Goal: Download file/media

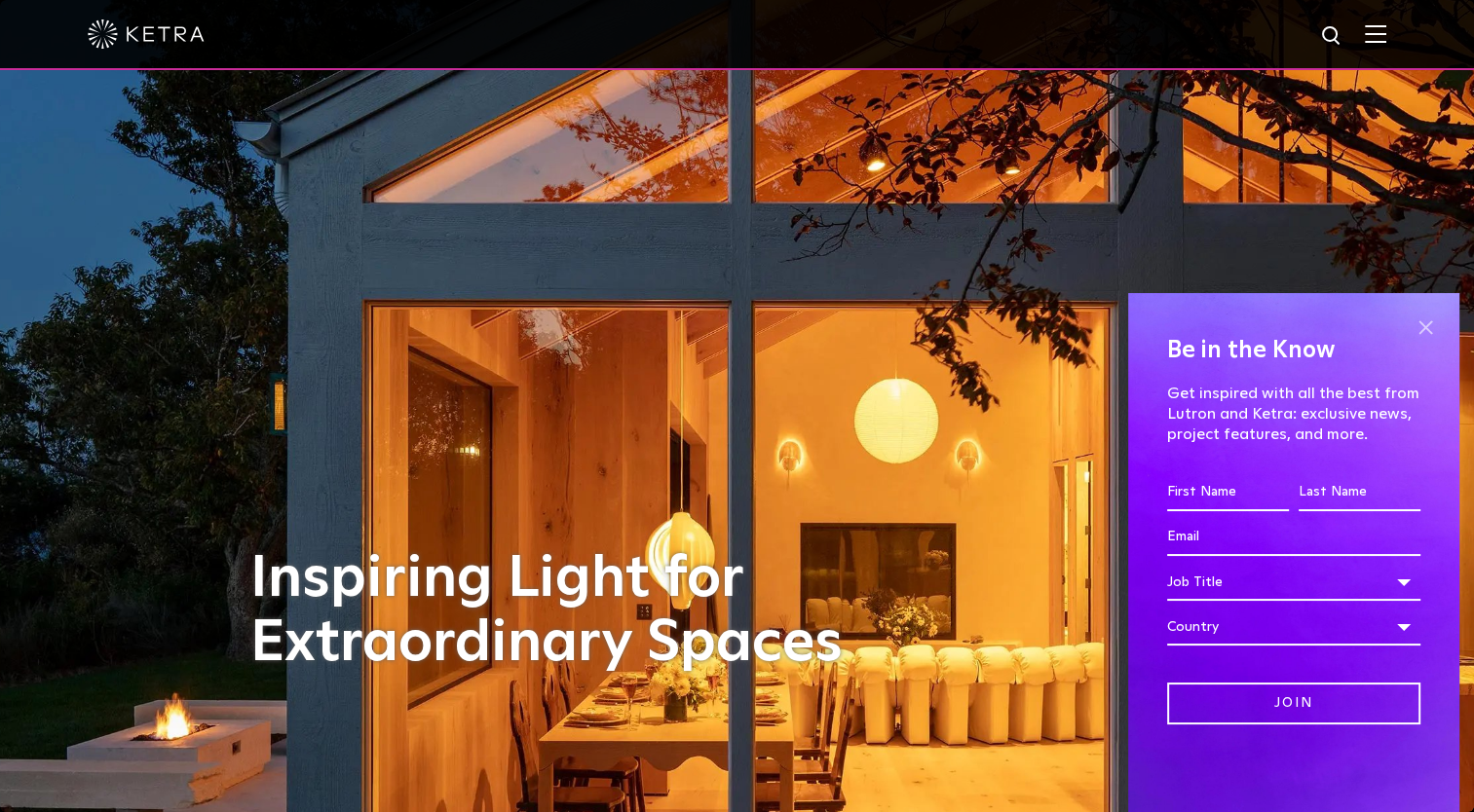
click at [1427, 330] on span at bounding box center [1424, 326] width 29 height 29
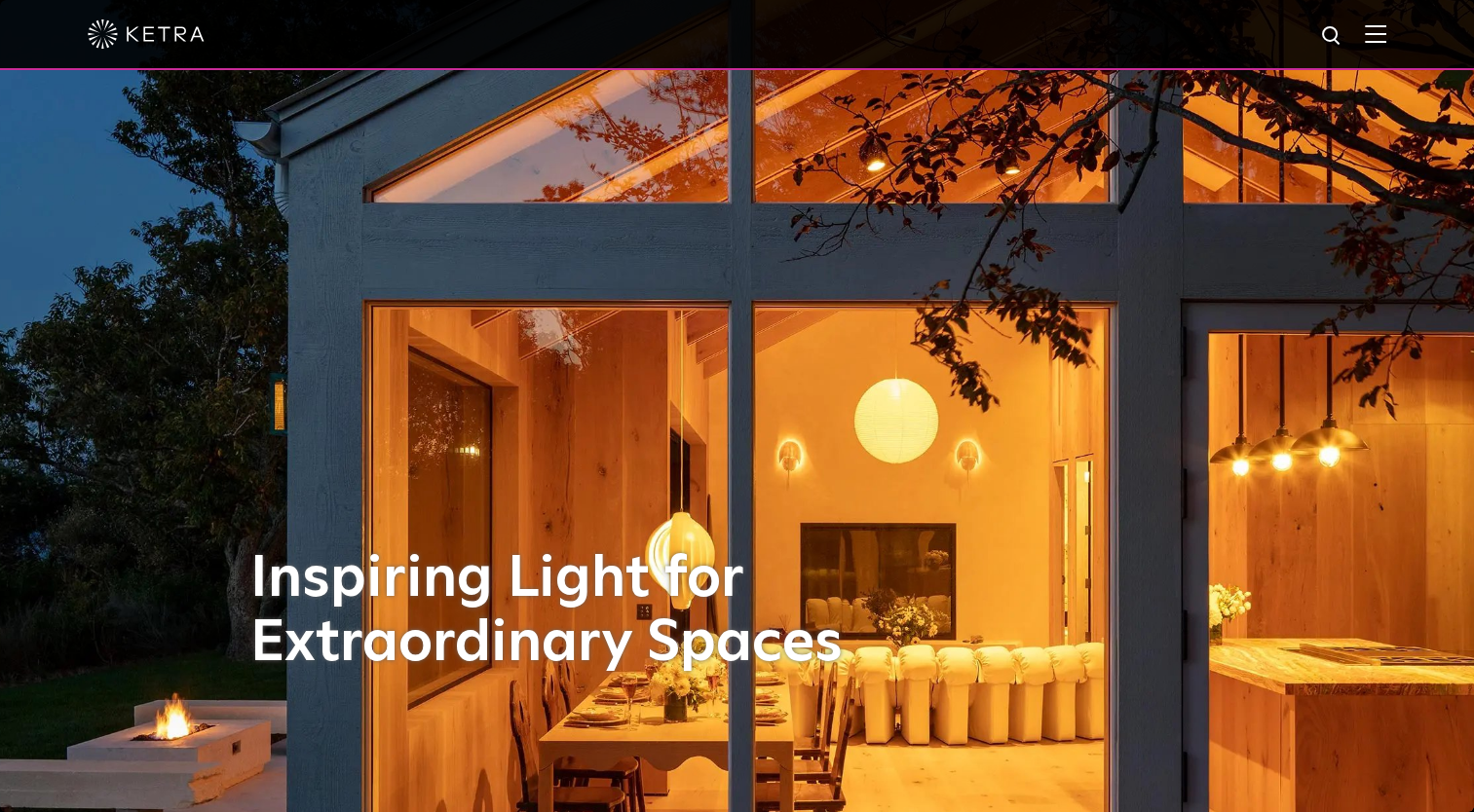
click at [1387, 40] on img at bounding box center [1376, 34] width 22 height 19
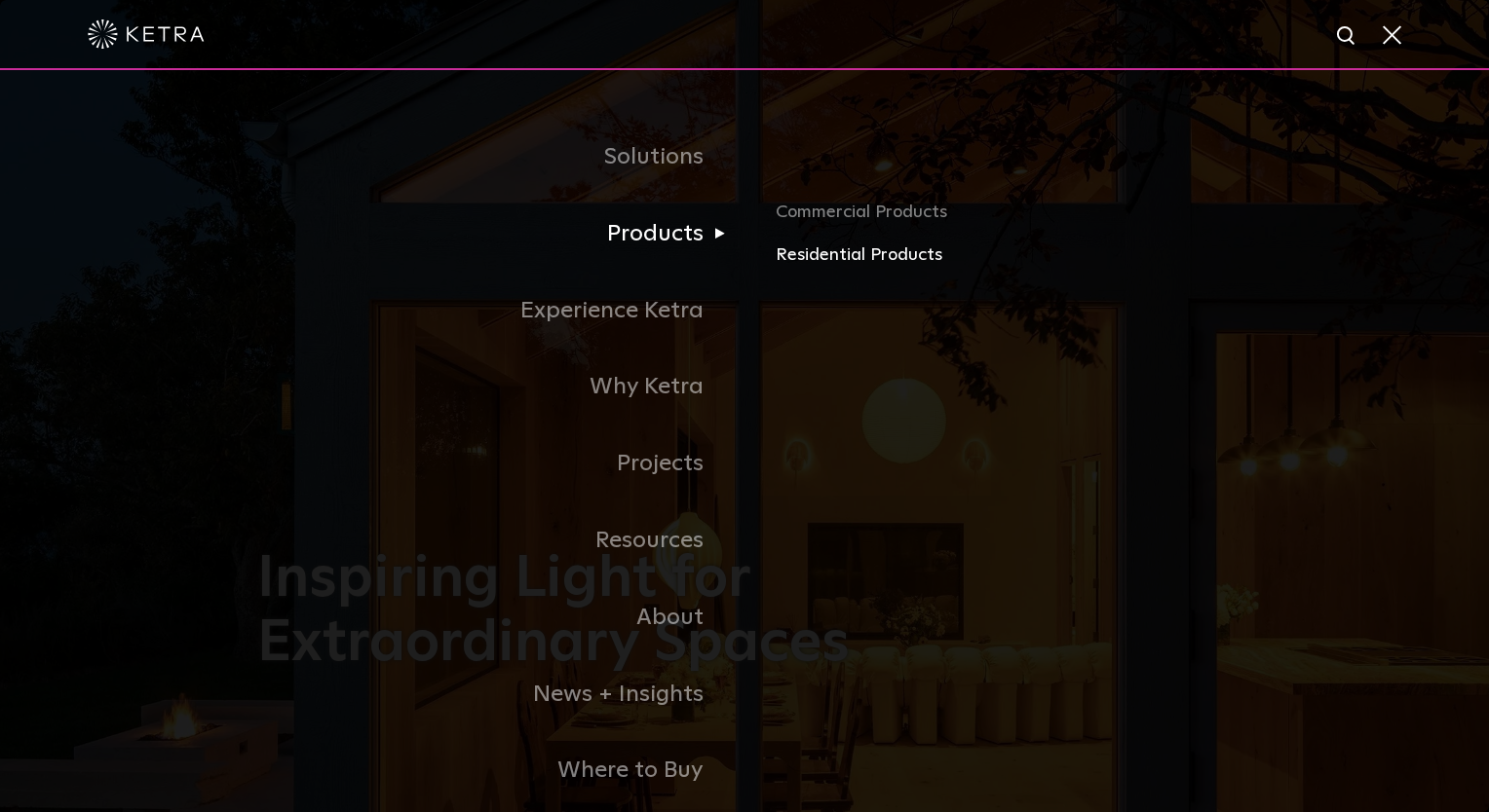
click at [827, 253] on link "Residential Products" at bounding box center [1004, 256] width 456 height 28
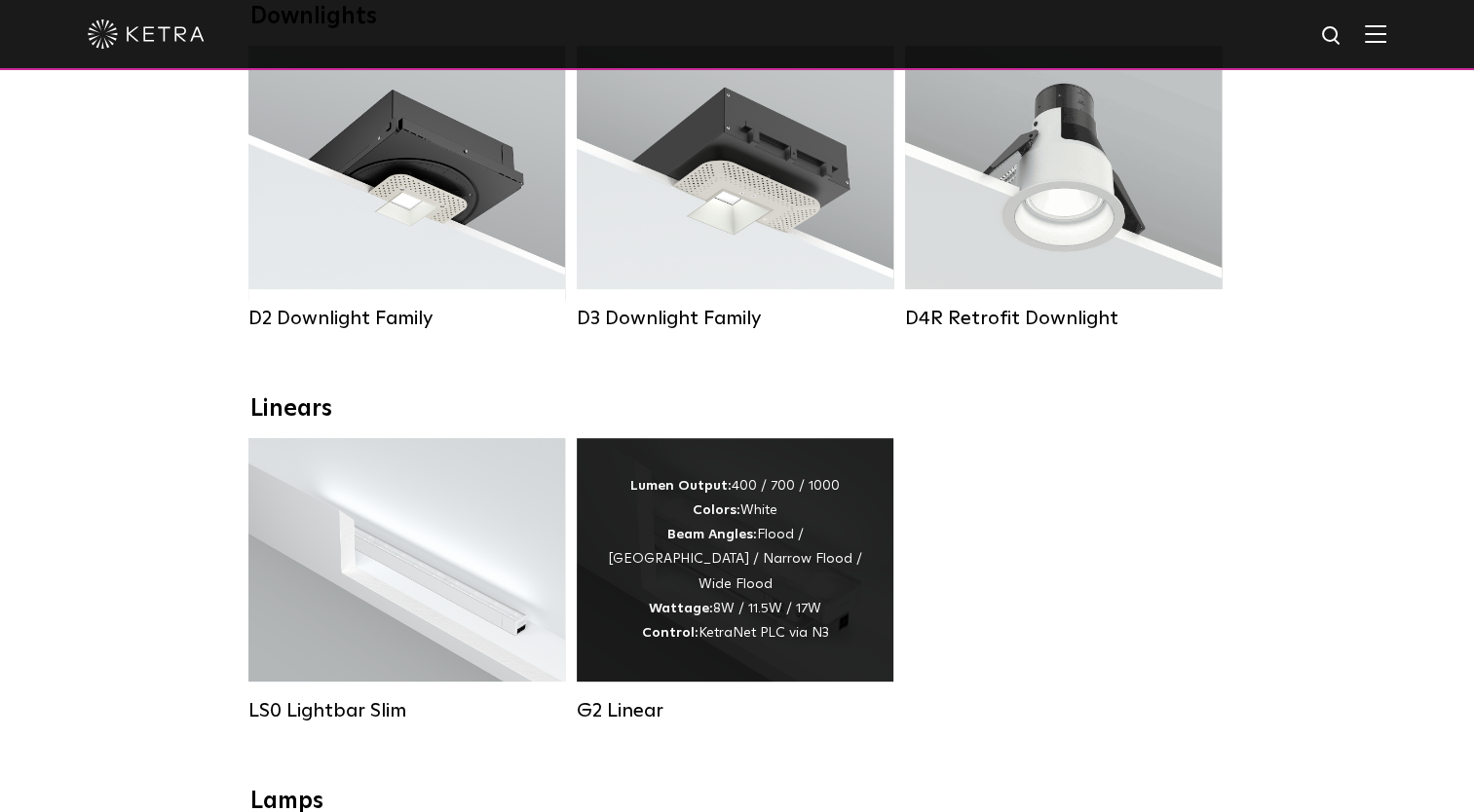
scroll to position [390, 0]
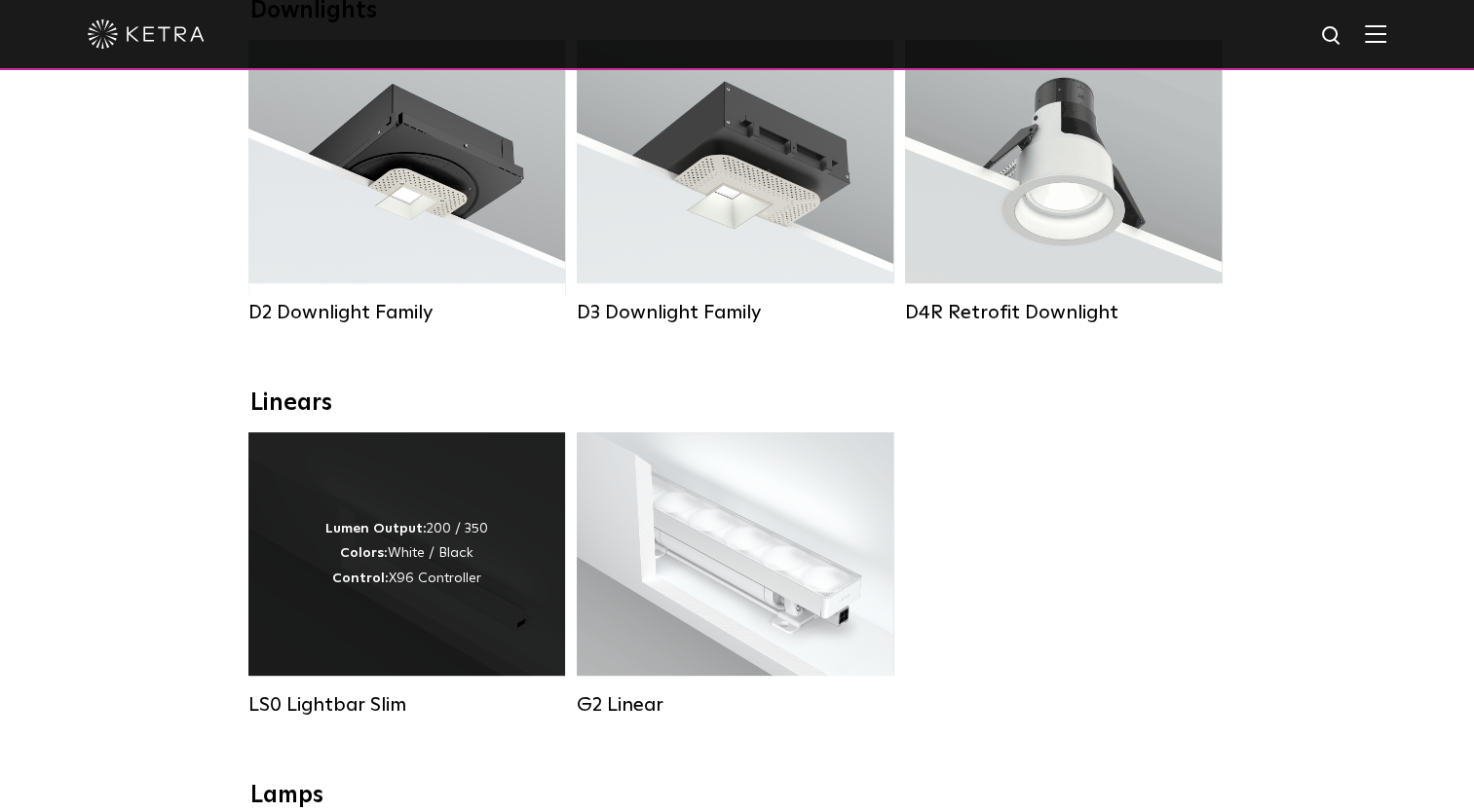
click at [342, 626] on div "Lumen Output: 200 / 350 Colors: White / Black Control: X96 Controller" at bounding box center [406, 554] width 316 height 244
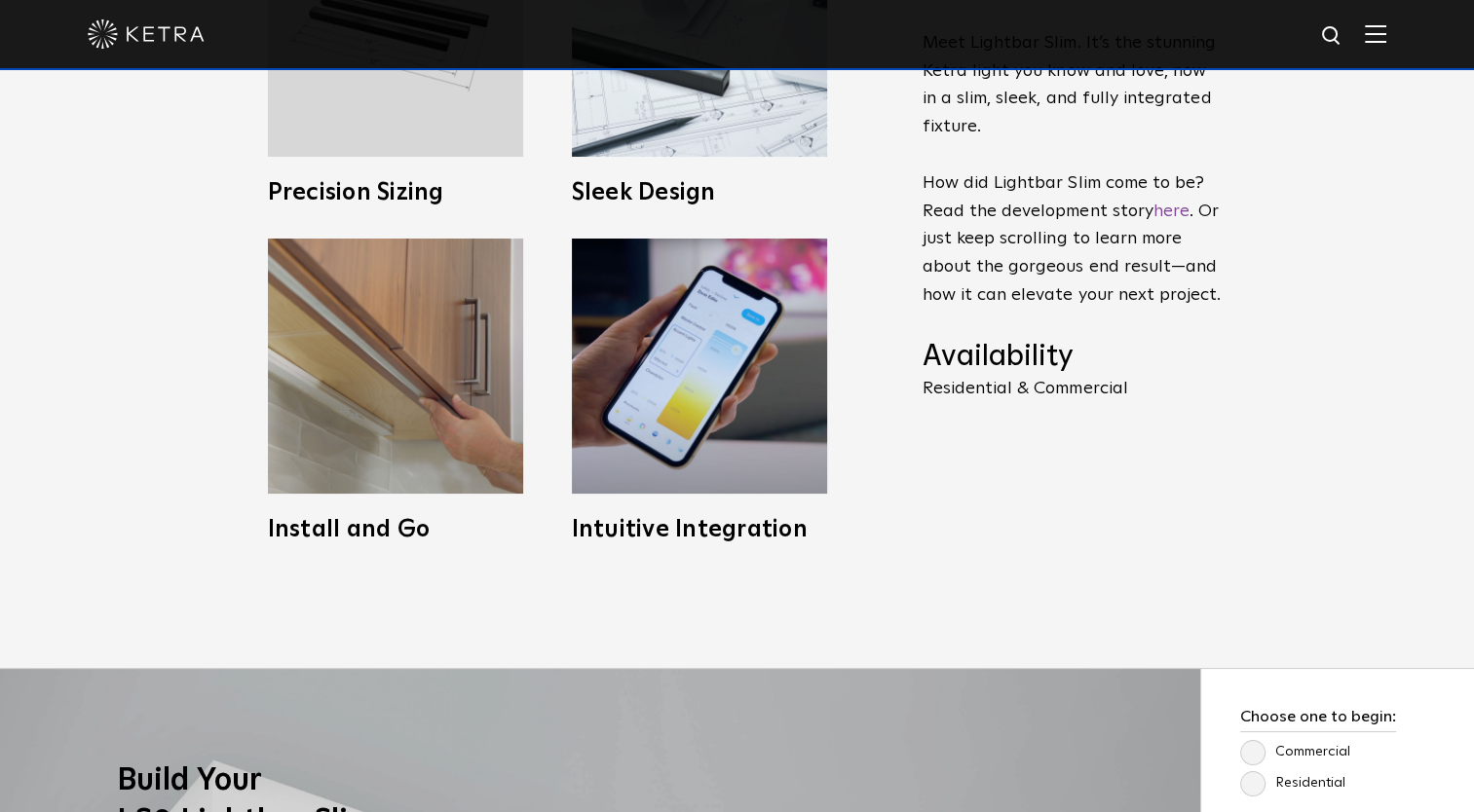
scroll to position [1169, 0]
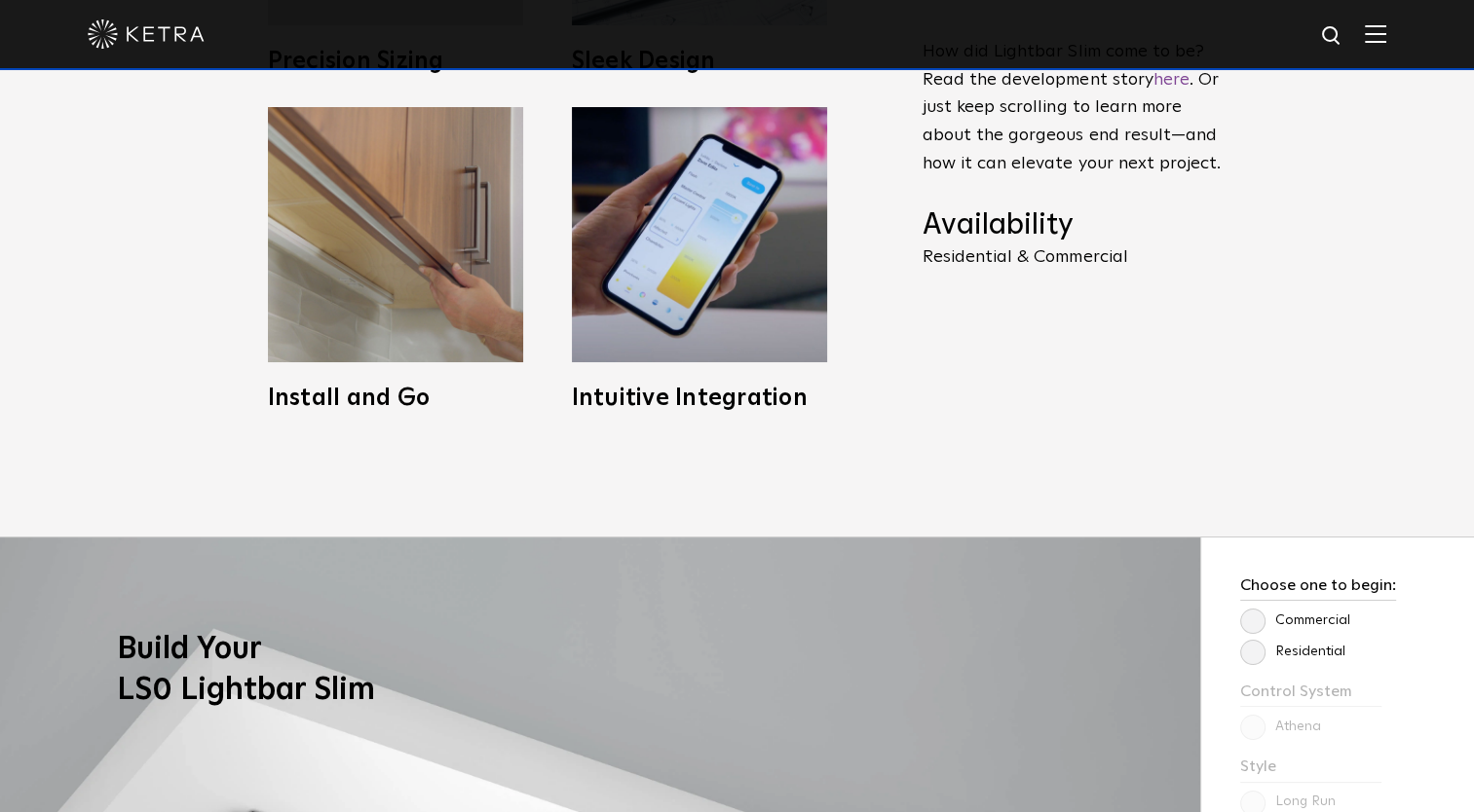
click at [1252, 651] on label "Residential" at bounding box center [1292, 651] width 105 height 17
click at [0, 0] on input "Residential" at bounding box center [0, 0] width 0 height 0
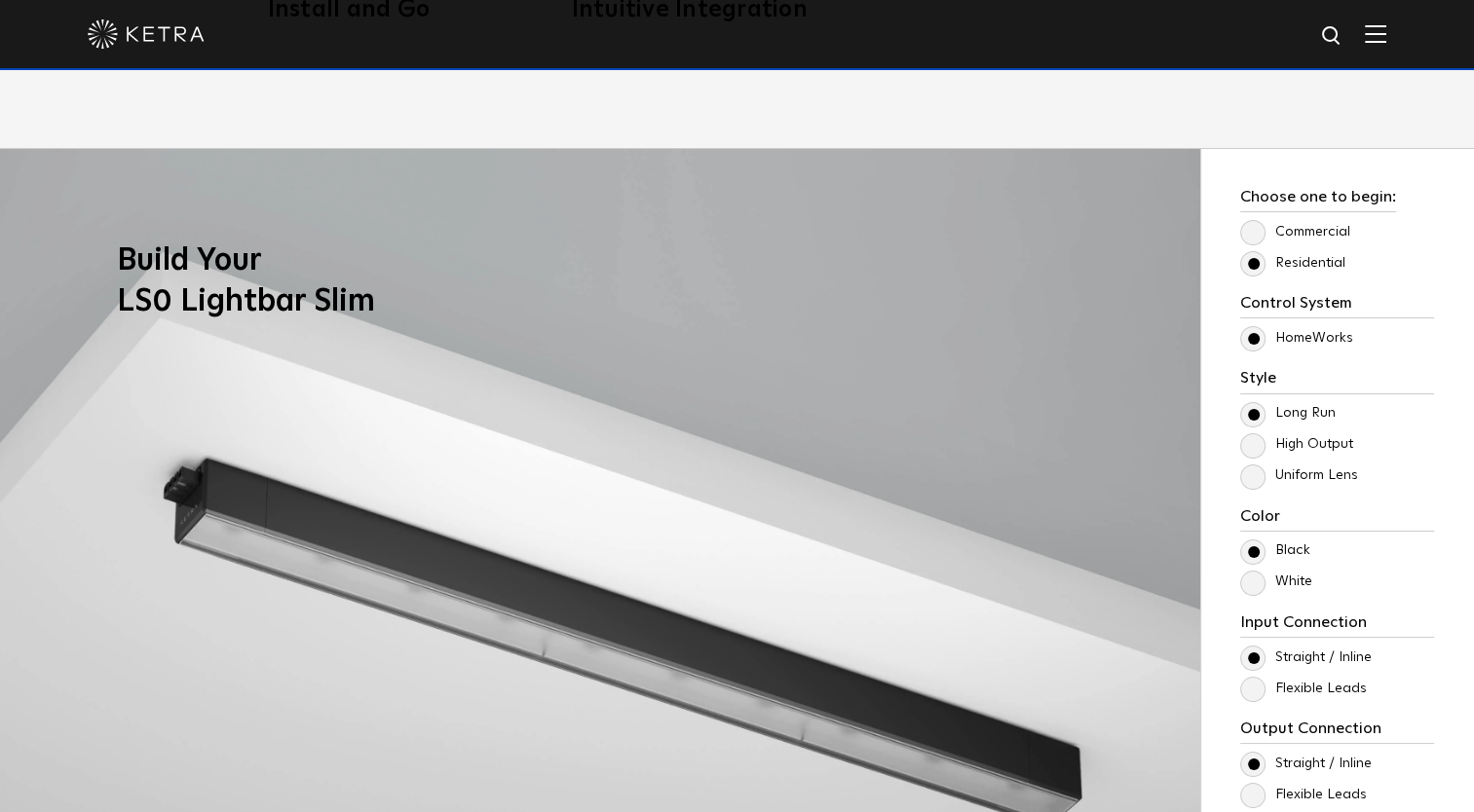
scroll to position [1559, 0]
click at [1274, 472] on label "Uniform Lens" at bounding box center [1298, 474] width 118 height 17
click at [0, 0] on input "Uniform Lens" at bounding box center [0, 0] width 0 height 0
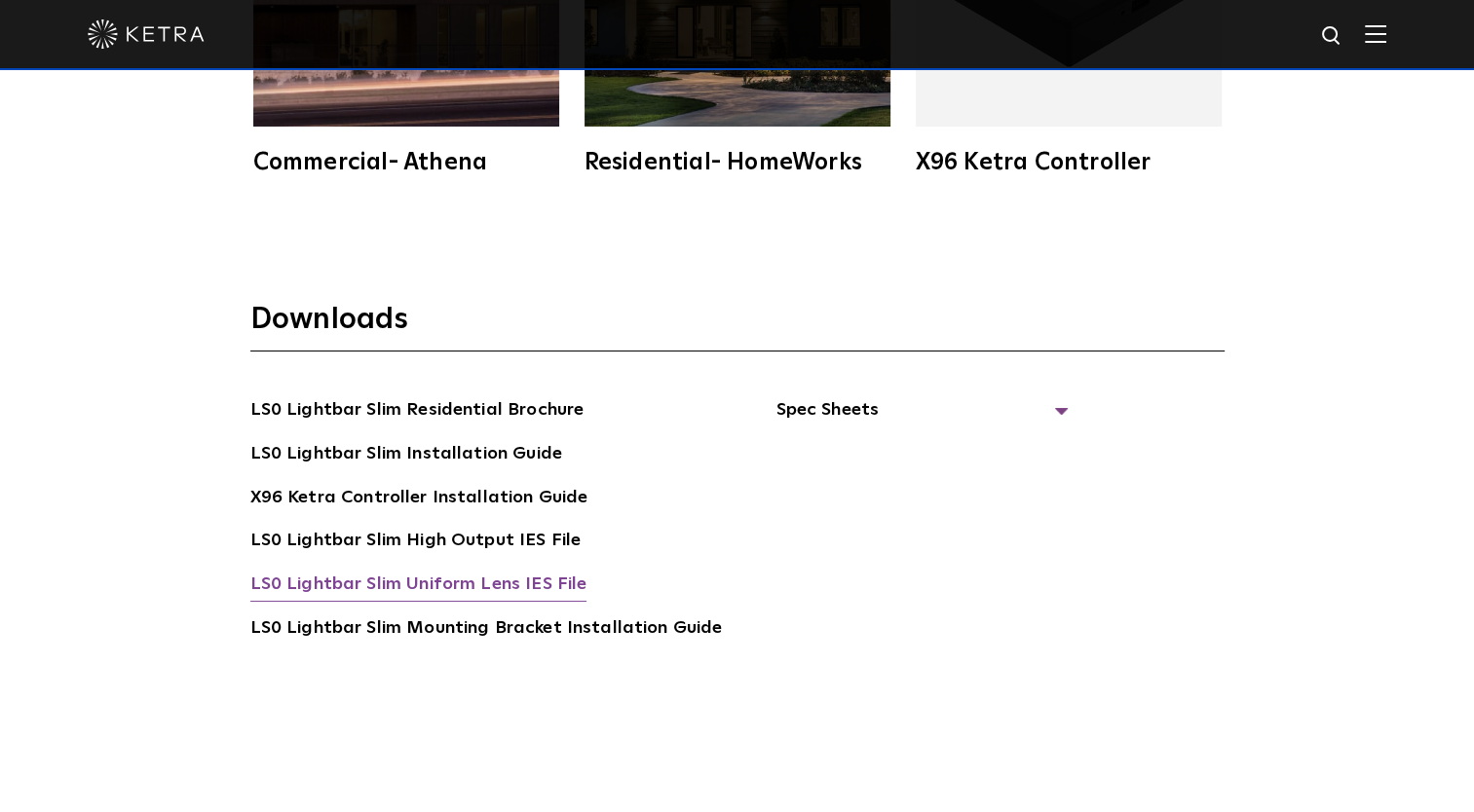
scroll to position [3700, 0]
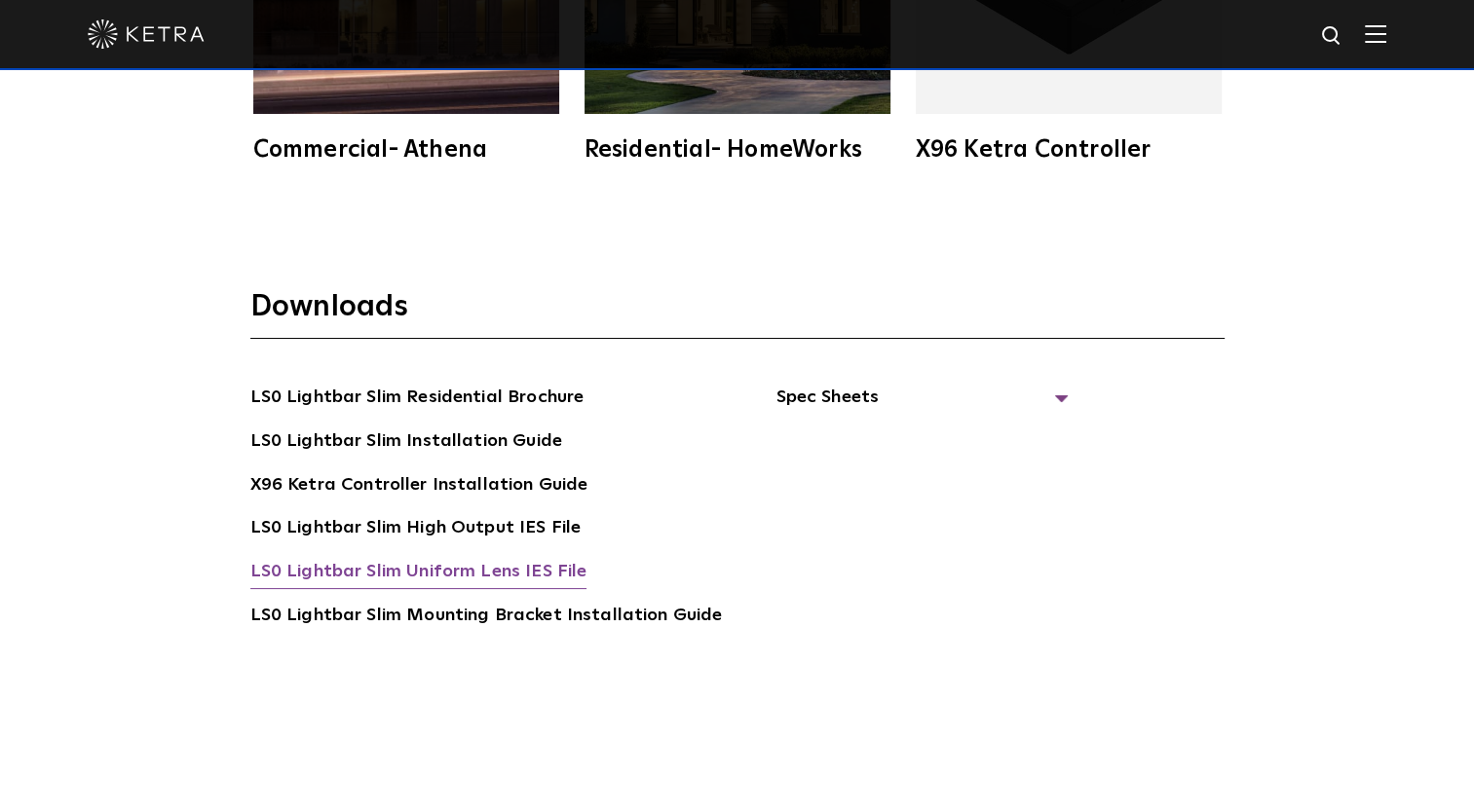
click at [455, 575] on link "LS0 Lightbar Slim Uniform Lens IES File" at bounding box center [419, 573] width 337 height 31
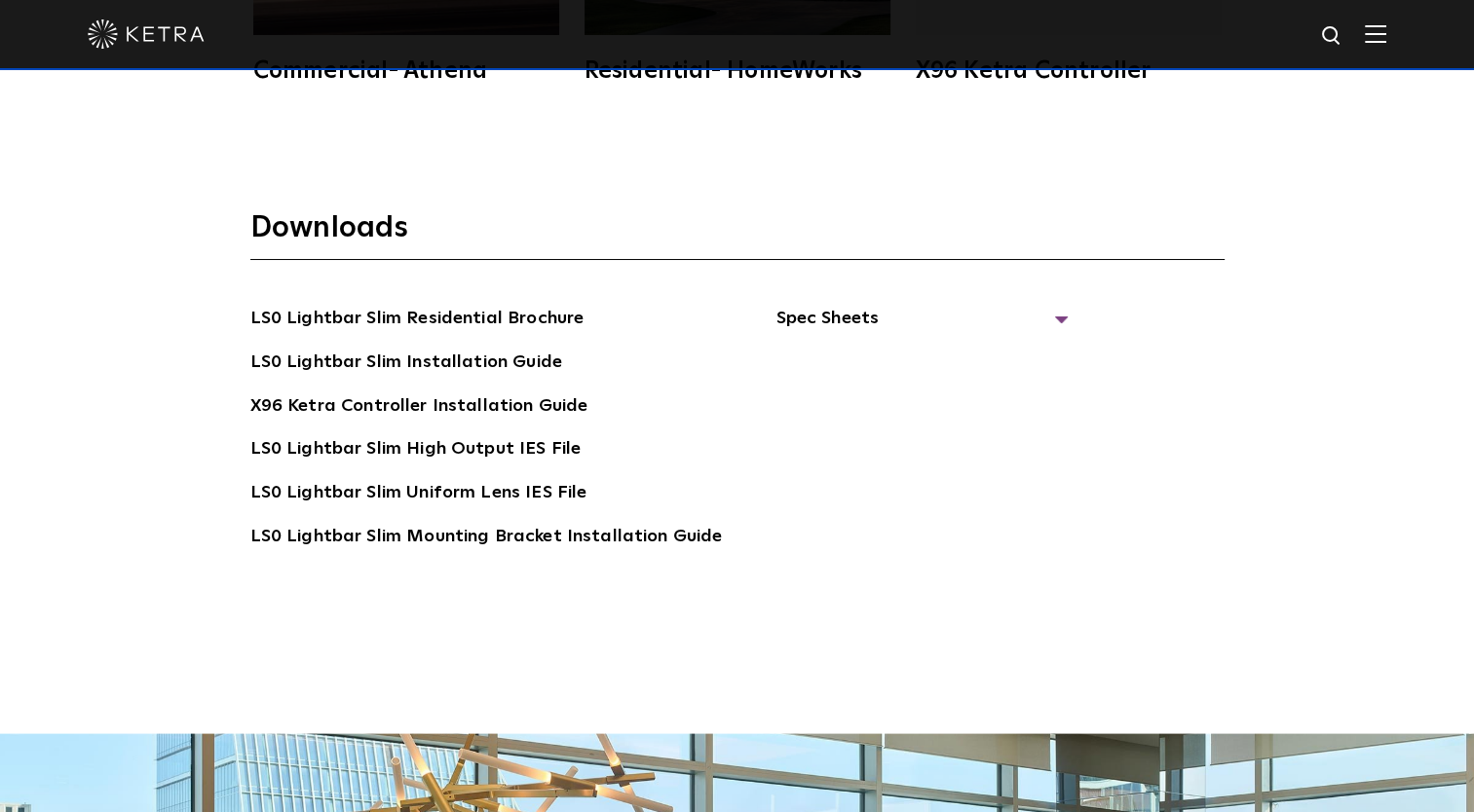
scroll to position [3895, 0]
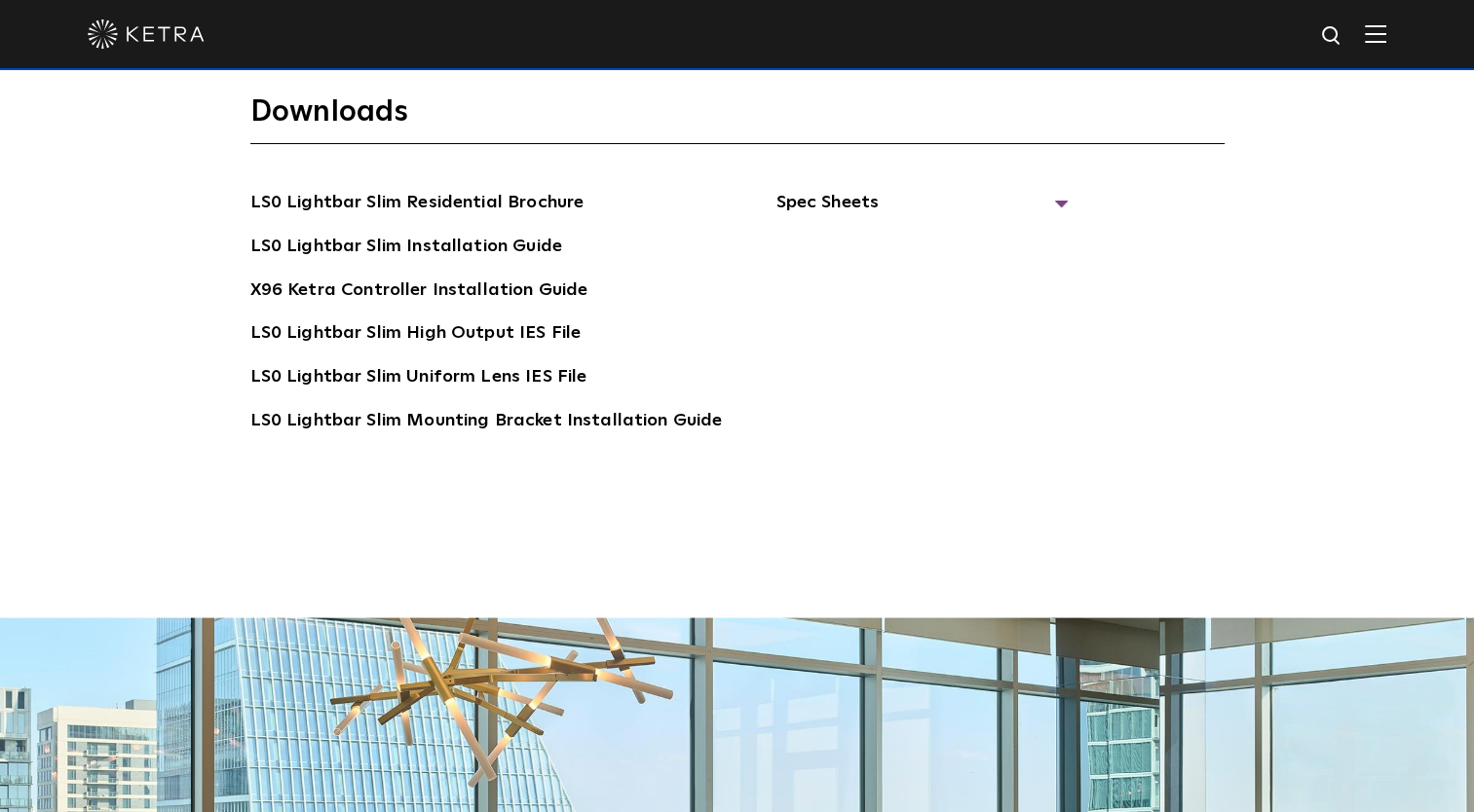
click at [490, 507] on div "Downloads LS0 Lightbar Slim Residential Brochure LS0 Lightbar Slim Installation…" at bounding box center [737, 323] width 1474 height 588
click at [454, 373] on link "LS0 Lightbar Slim Uniform Lens IES File" at bounding box center [419, 378] width 337 height 31
click at [1118, 413] on div "LS0 Lightbar Slim Residential Brochure LS0 Lightbar Slim Installation Guide X96…" at bounding box center [737, 340] width 974 height 302
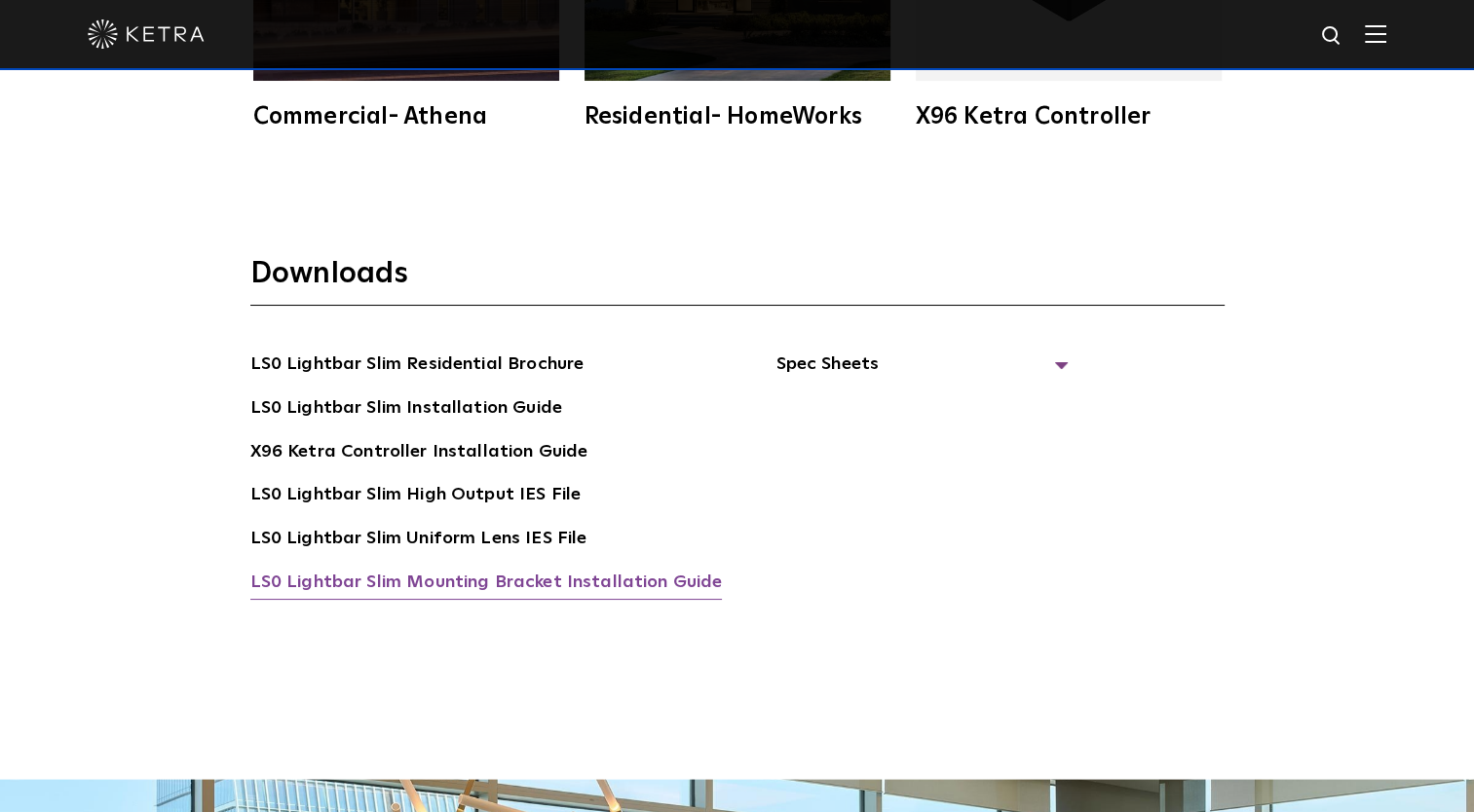
scroll to position [3700, 0]
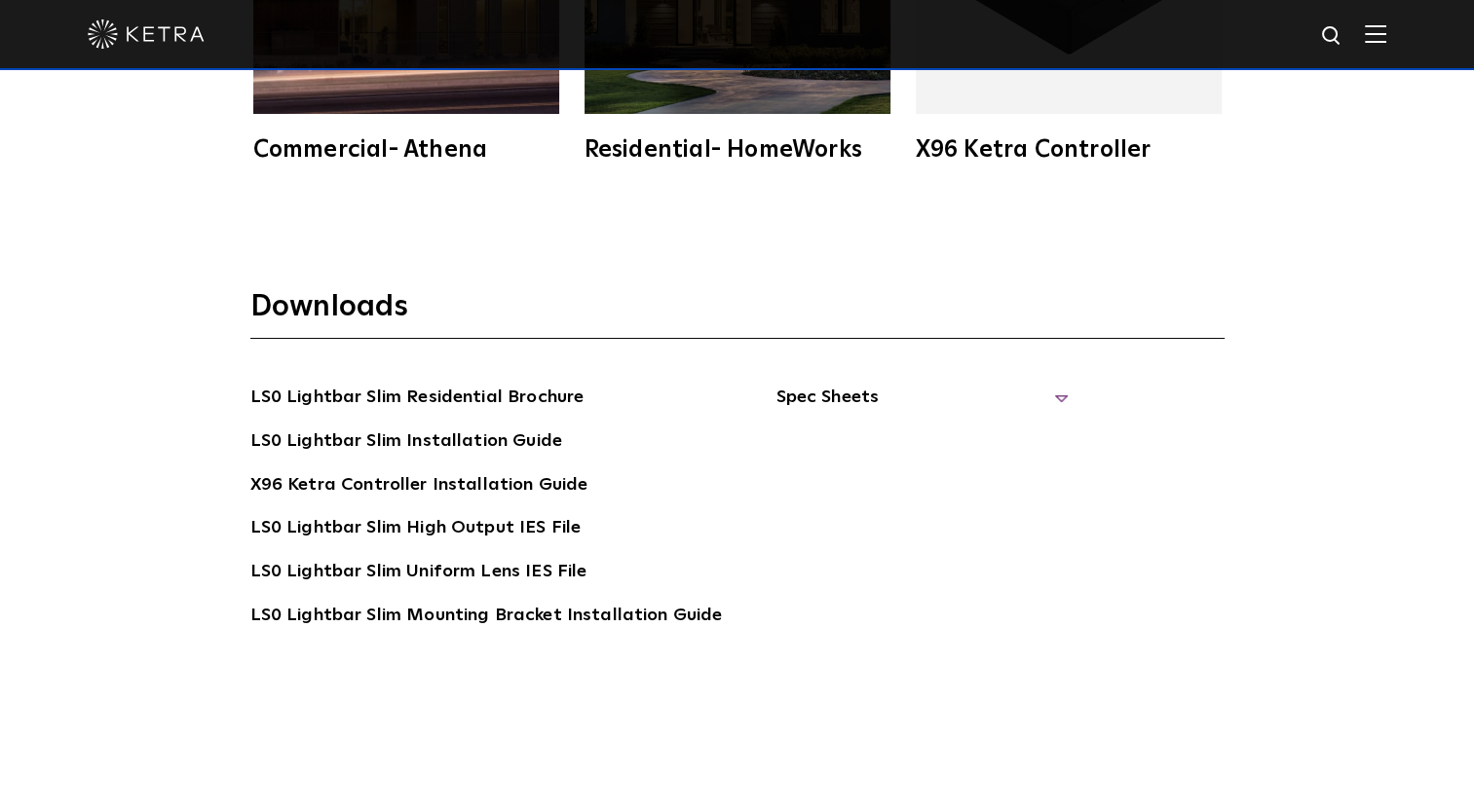
click at [1049, 397] on span "Spec Sheets" at bounding box center [921, 405] width 293 height 43
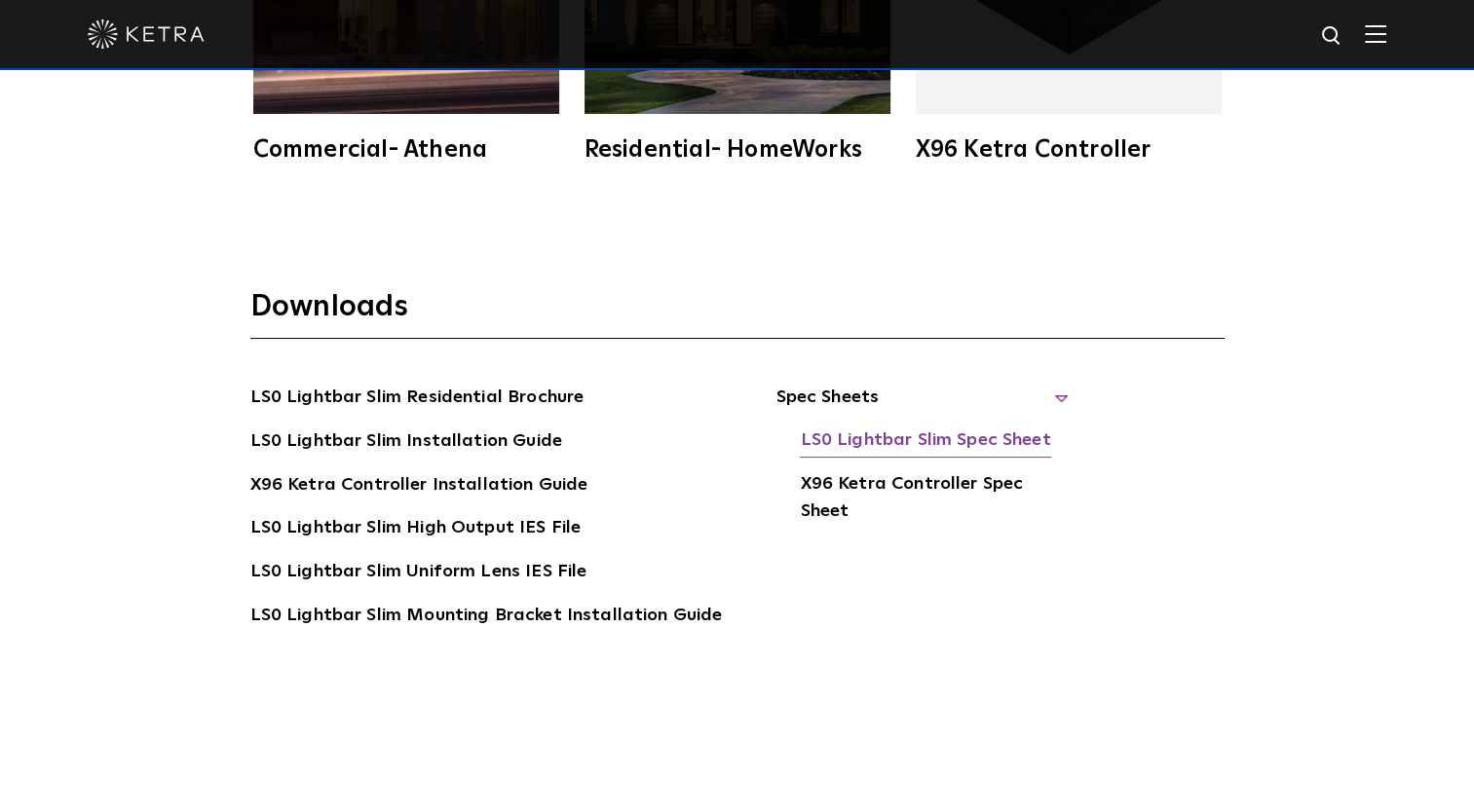
click at [912, 428] on link "LS0 Lightbar Slim Spec Sheet" at bounding box center [924, 441] width 250 height 31
